Goal: Task Accomplishment & Management: Use online tool/utility

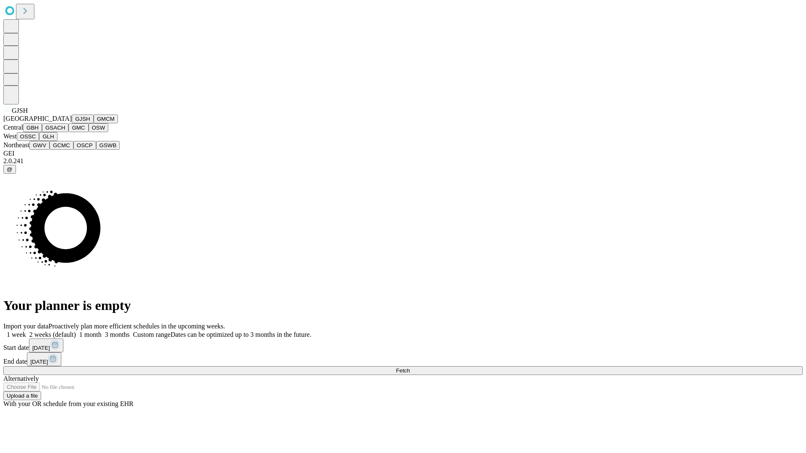
click at [72, 123] on button "GJSH" at bounding box center [83, 119] width 22 height 9
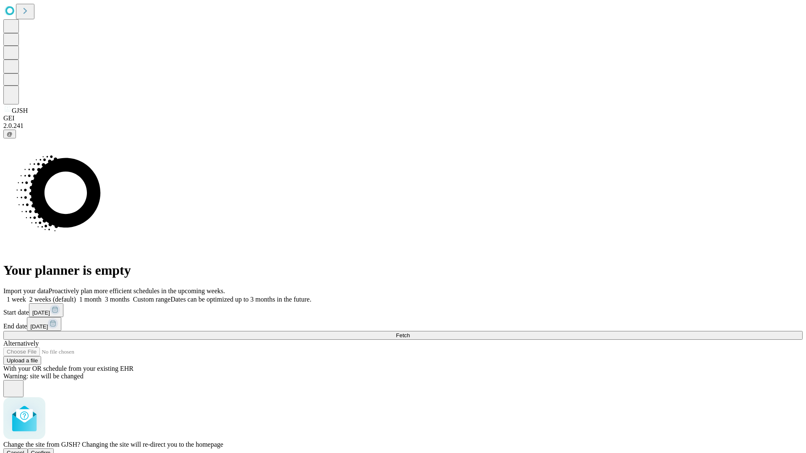
click at [51, 450] on span "Confirm" at bounding box center [41, 453] width 20 height 6
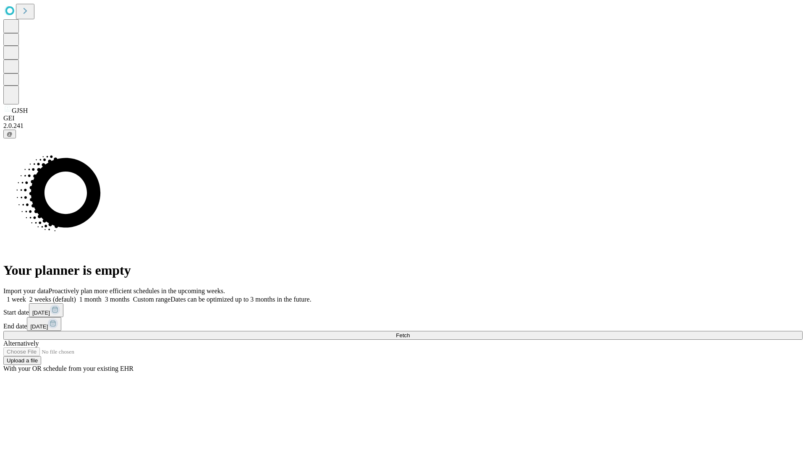
click at [102, 296] on label "1 month" at bounding box center [89, 299] width 26 height 7
click at [410, 333] on span "Fetch" at bounding box center [403, 336] width 14 height 6
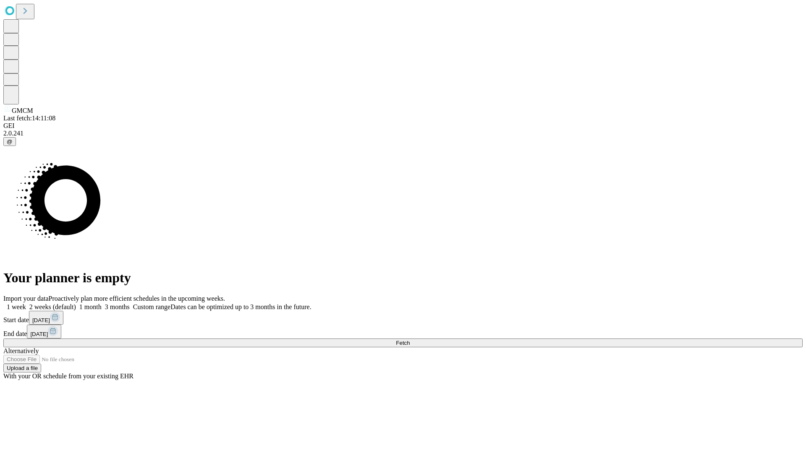
click at [102, 304] on label "1 month" at bounding box center [89, 307] width 26 height 7
click at [410, 340] on span "Fetch" at bounding box center [403, 343] width 14 height 6
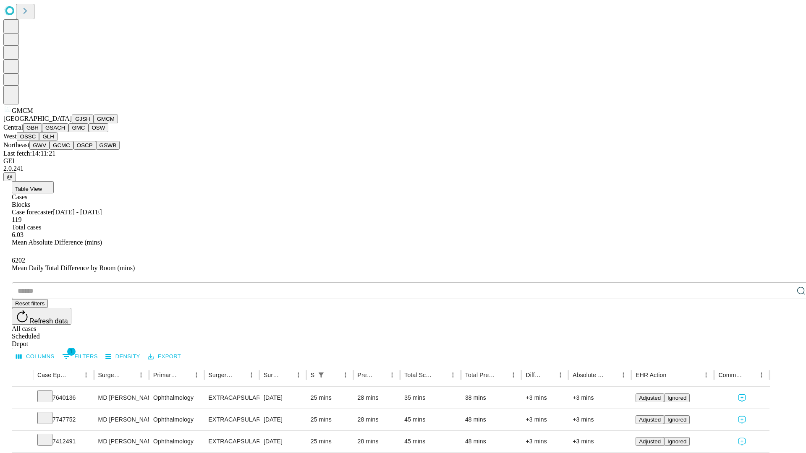
click at [42, 132] on button "GBH" at bounding box center [32, 127] width 19 height 9
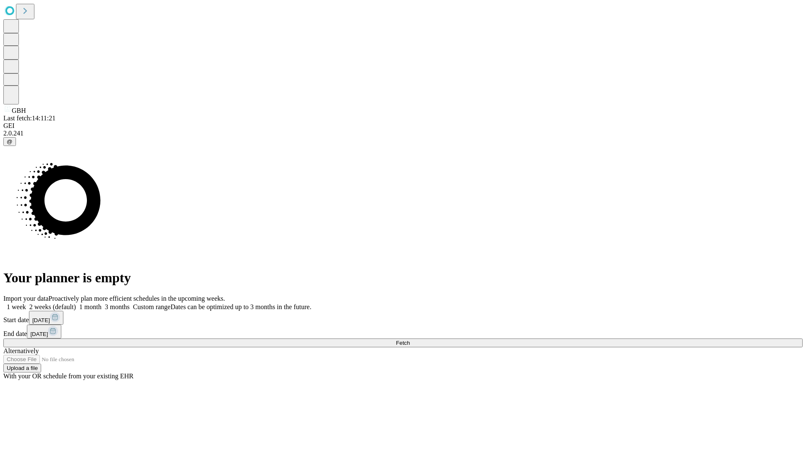
click at [102, 304] on label "1 month" at bounding box center [89, 307] width 26 height 7
click at [410, 340] on span "Fetch" at bounding box center [403, 343] width 14 height 6
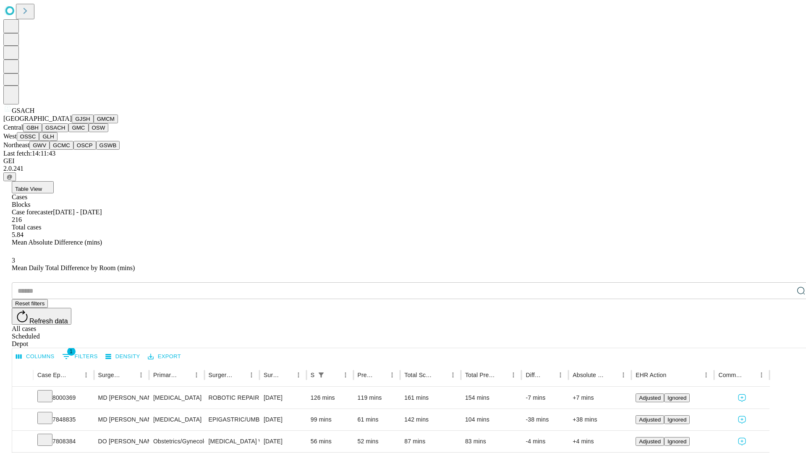
click at [68, 132] on button "GMC" at bounding box center [78, 127] width 20 height 9
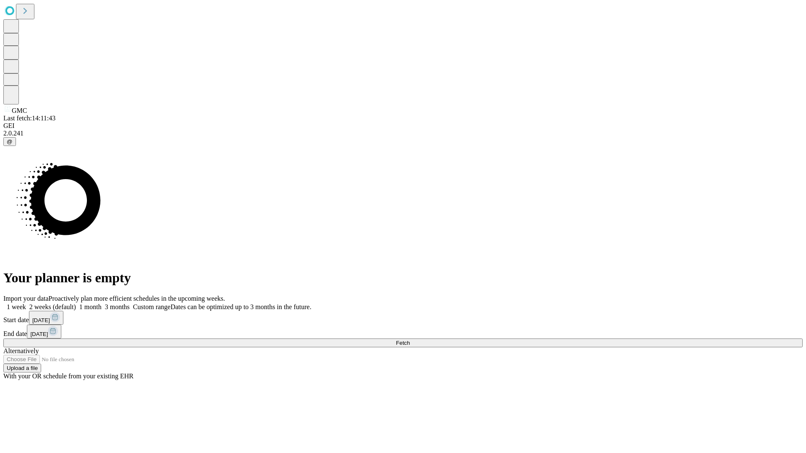
click at [102, 304] on label "1 month" at bounding box center [89, 307] width 26 height 7
click at [410, 340] on span "Fetch" at bounding box center [403, 343] width 14 height 6
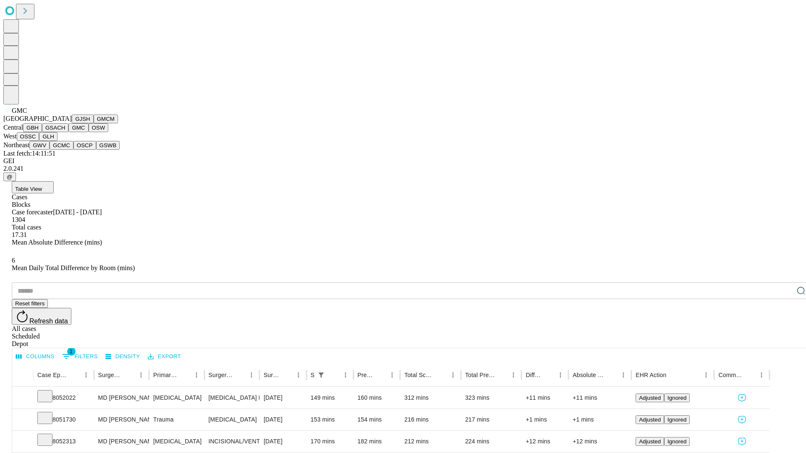
click at [89, 132] on button "OSW" at bounding box center [99, 127] width 20 height 9
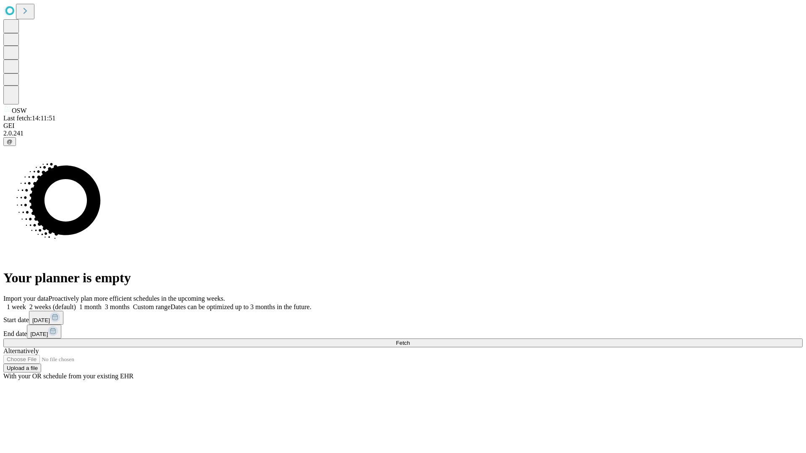
click at [102, 304] on label "1 month" at bounding box center [89, 307] width 26 height 7
click at [410, 340] on span "Fetch" at bounding box center [403, 343] width 14 height 6
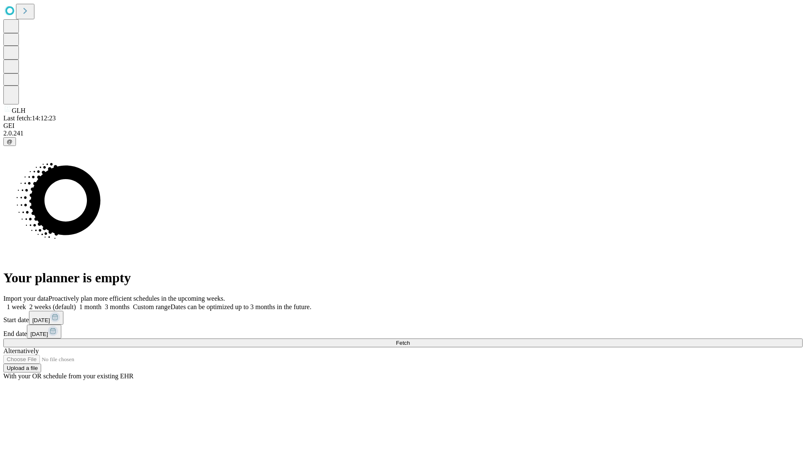
click at [102, 304] on label "1 month" at bounding box center [89, 307] width 26 height 7
click at [410, 340] on span "Fetch" at bounding box center [403, 343] width 14 height 6
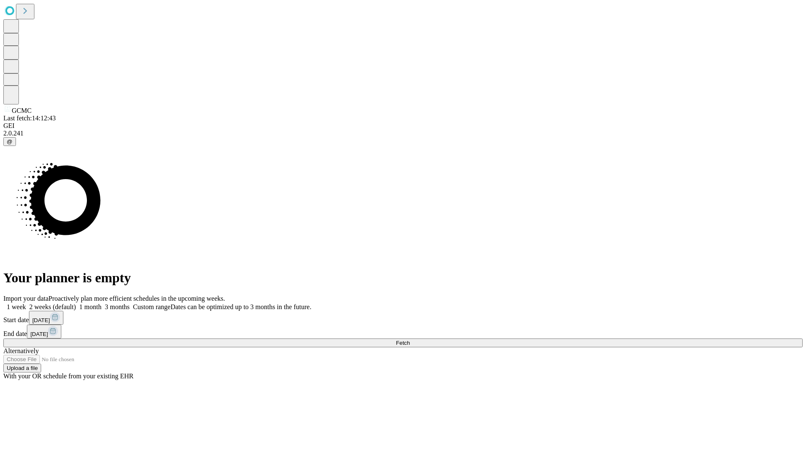
click at [102, 304] on label "1 month" at bounding box center [89, 307] width 26 height 7
click at [410, 340] on span "Fetch" at bounding box center [403, 343] width 14 height 6
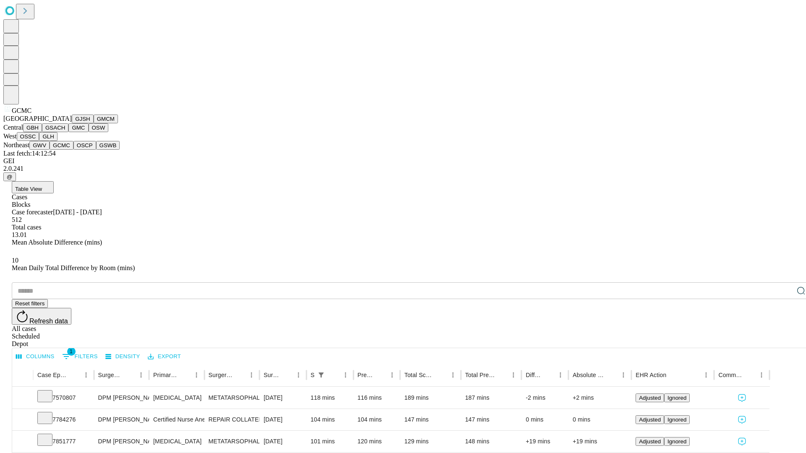
click at [73, 150] on button "OSCP" at bounding box center [84, 145] width 23 height 9
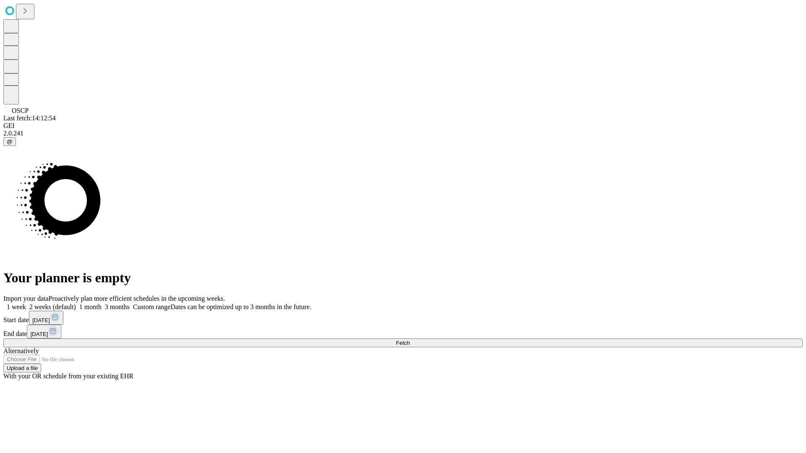
click at [102, 304] on label "1 month" at bounding box center [89, 307] width 26 height 7
click at [410, 340] on span "Fetch" at bounding box center [403, 343] width 14 height 6
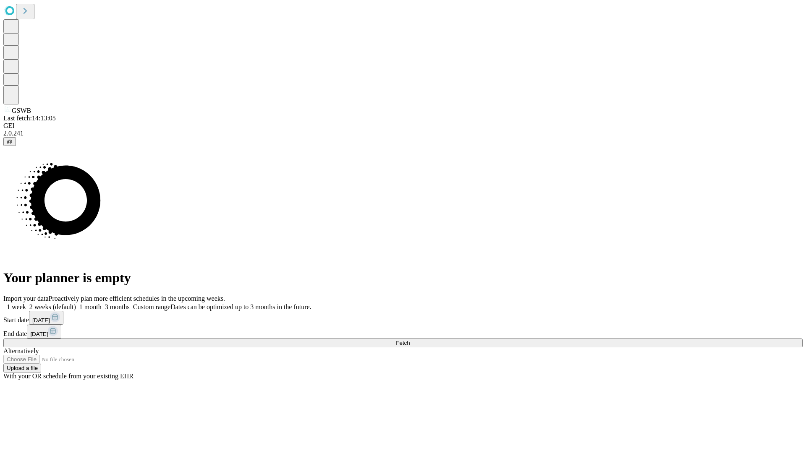
click at [410, 340] on span "Fetch" at bounding box center [403, 343] width 14 height 6
